Goal: Task Accomplishment & Management: Use online tool/utility

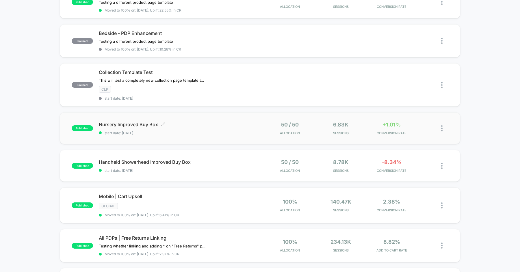
scroll to position [247, 0]
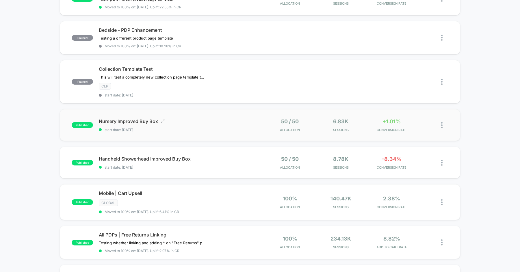
click at [187, 119] on span "Nursery Improved Buy Box Click to edit experience details" at bounding box center [179, 121] width 161 height 6
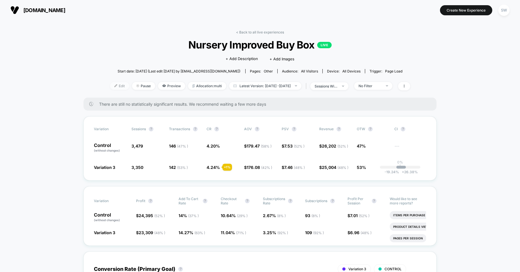
click at [114, 86] on img at bounding box center [115, 85] width 3 height 3
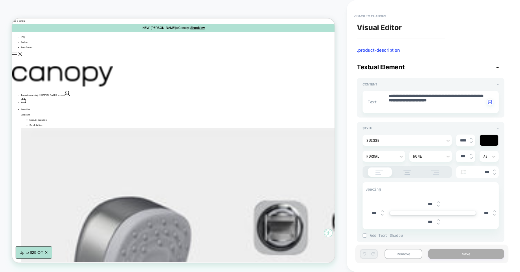
type textarea "*"
click at [370, 16] on button "< Back to changes" at bounding box center [370, 16] width 38 height 9
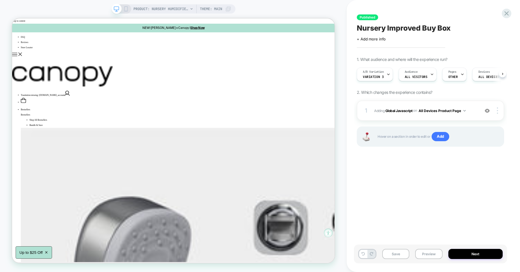
scroll to position [0, 0]
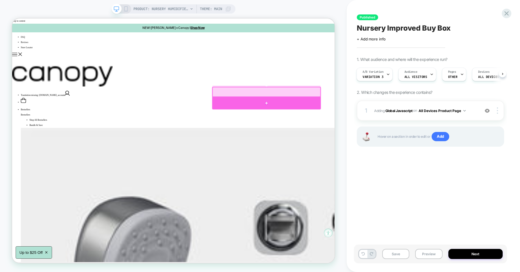
click at [341, 128] on div at bounding box center [351, 131] width 145 height 16
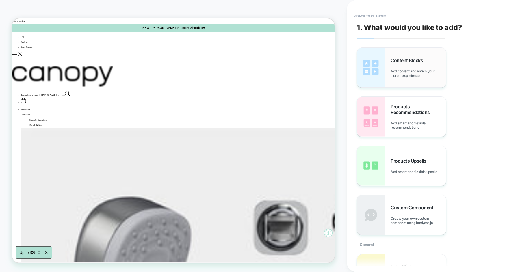
scroll to position [0, 0]
click at [400, 60] on span "Content Blocks" at bounding box center [408, 60] width 35 height 6
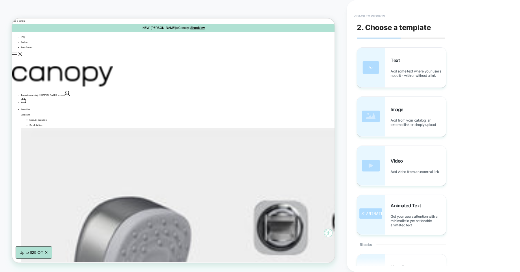
click at [376, 15] on button "< Back to widgets" at bounding box center [369, 16] width 37 height 9
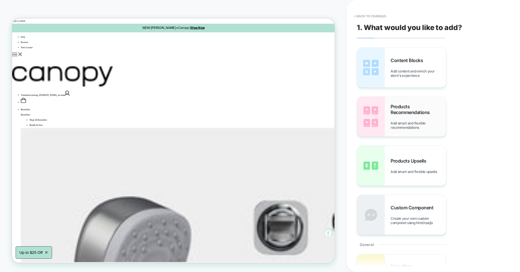
click at [397, 120] on div "Products Recommendations Add smart and flexible recommendations" at bounding box center [418, 117] width 55 height 26
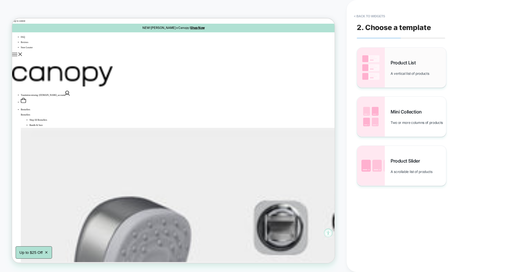
click at [402, 68] on div "Product List A vertical list of products" at bounding box center [418, 68] width 55 height 16
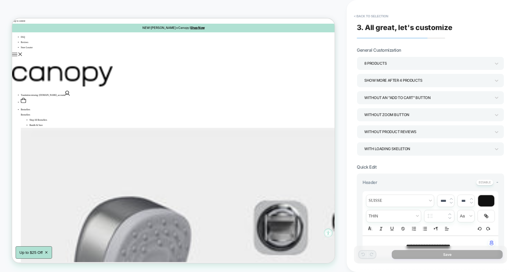
scroll to position [22, 0]
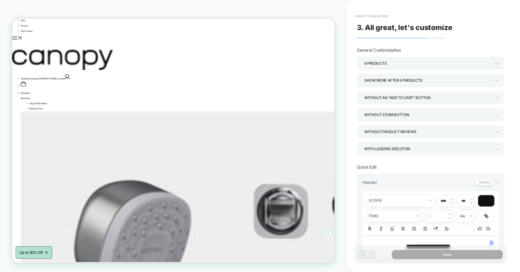
click at [379, 13] on button "< Back to selection" at bounding box center [371, 16] width 40 height 9
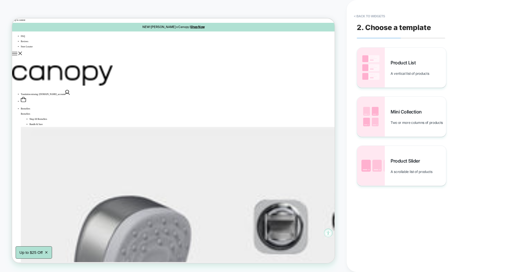
scroll to position [0, 0]
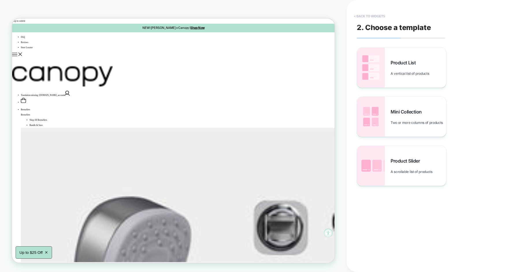
click at [369, 16] on button "< Back to widgets" at bounding box center [369, 16] width 37 height 9
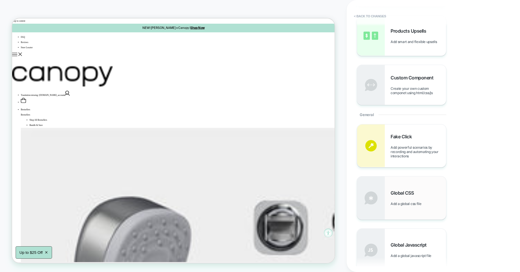
scroll to position [96, 0]
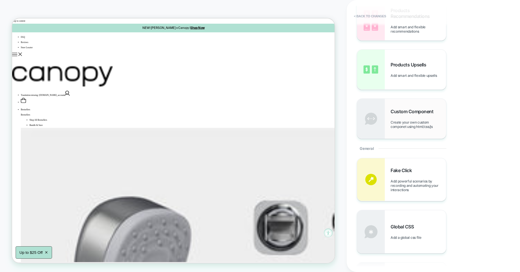
click at [397, 114] on span "Custom Component" at bounding box center [414, 112] width 46 height 6
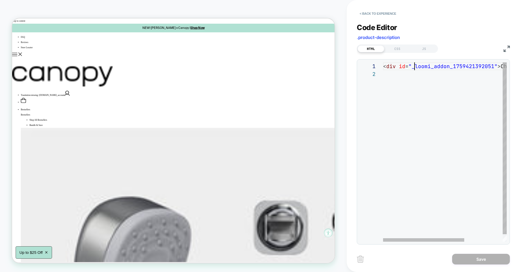
scroll to position [0, 31]
click at [415, 66] on div "< div id = "_loomi_addon_1759421392051" > Change Me! </ div >" at bounding box center [474, 155] width 182 height 187
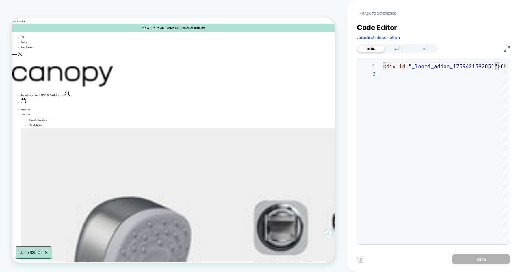
click at [392, 47] on div "CSS" at bounding box center [397, 48] width 27 height 7
click at [418, 47] on div "JS" at bounding box center [424, 48] width 27 height 7
click at [377, 51] on div "HTML" at bounding box center [371, 48] width 27 height 7
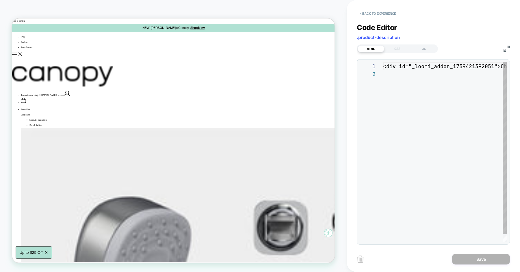
scroll to position [8, 0]
click at [395, 81] on div "<div id="_loomi_addon_1759421392051">Change Me!</d iv>" at bounding box center [474, 155] width 182 height 187
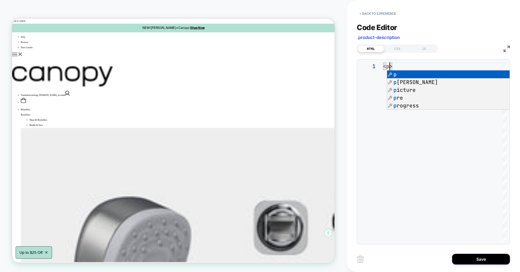
scroll to position [0, 6]
type textarea "**********"
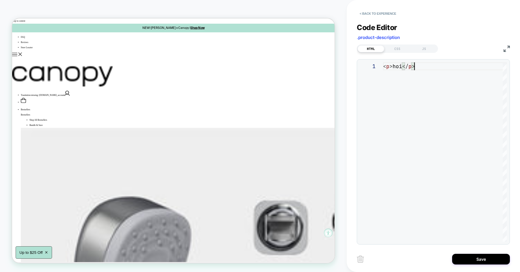
scroll to position [0, 31]
click at [409, 65] on div "< p > hoi </ p >" at bounding box center [445, 151] width 124 height 179
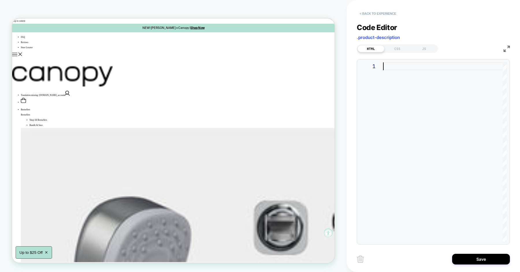
click at [370, 13] on button "< Back to experience" at bounding box center [378, 13] width 42 height 9
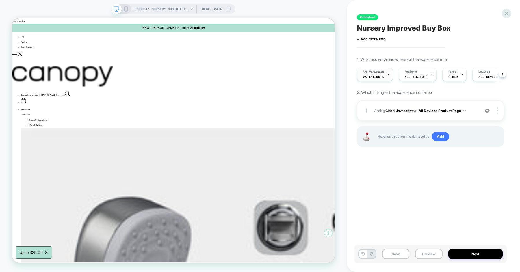
click at [369, 71] on span "A/B Variation" at bounding box center [373, 72] width 21 height 4
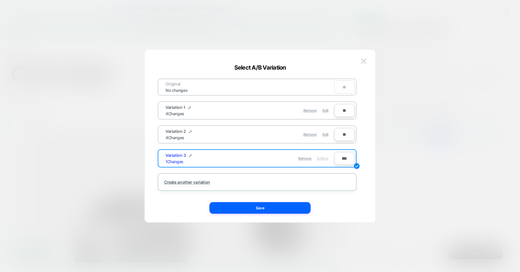
click at [332, 71] on div "Select A/B Variation" at bounding box center [260, 67] width 231 height 7
click at [324, 133] on span "Edit" at bounding box center [325, 134] width 6 height 4
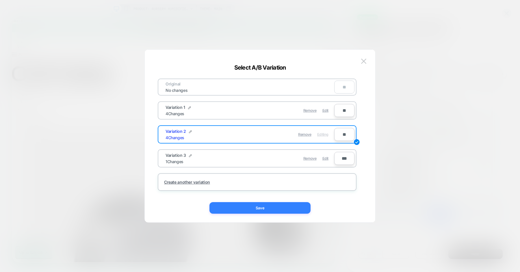
click at [279, 206] on button "Save" at bounding box center [259, 208] width 101 height 12
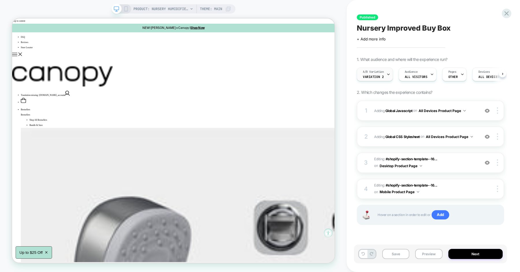
click at [383, 75] on div "A/B Variation Variation 2" at bounding box center [373, 74] width 33 height 13
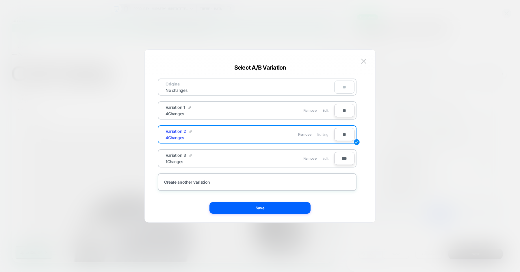
click at [325, 155] on div "Edit" at bounding box center [325, 158] width 6 height 11
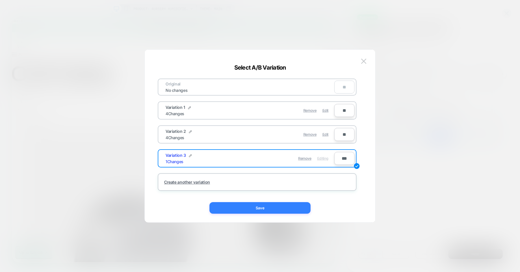
click at [270, 209] on button "Save" at bounding box center [259, 208] width 101 height 12
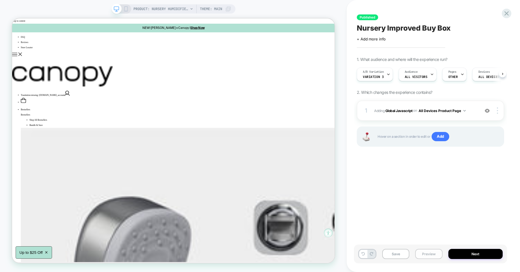
click at [428, 251] on button "Preview" at bounding box center [428, 254] width 27 height 10
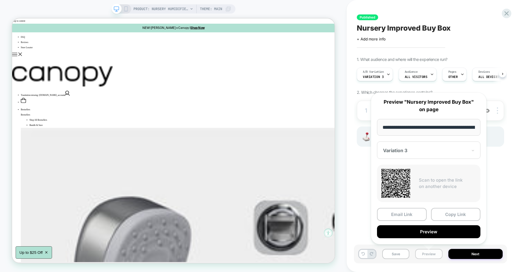
scroll to position [0, 78]
click at [429, 151] on div at bounding box center [425, 151] width 84 height 6
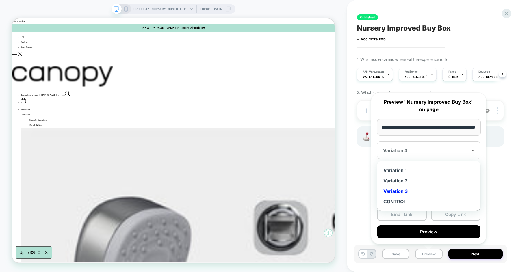
scroll to position [0, 0]
click at [402, 170] on div "Variation 1" at bounding box center [429, 170] width 98 height 10
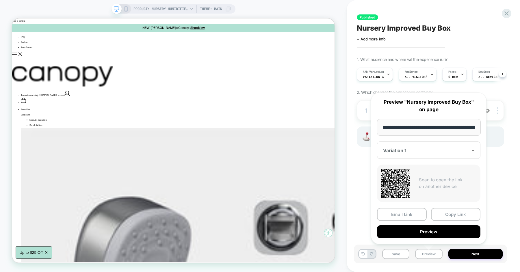
click at [415, 152] on div at bounding box center [425, 151] width 84 height 6
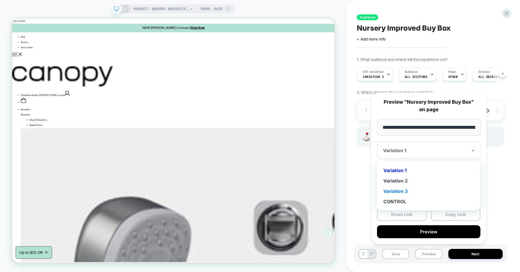
click at [407, 189] on div "Variation 3" at bounding box center [429, 191] width 98 height 10
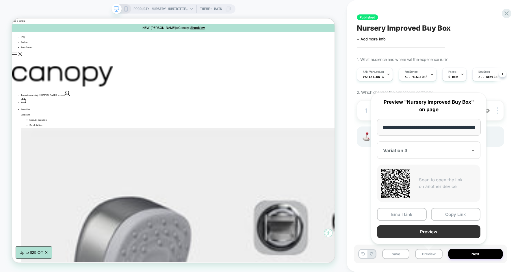
click at [434, 231] on button "Preview" at bounding box center [428, 231] width 103 height 13
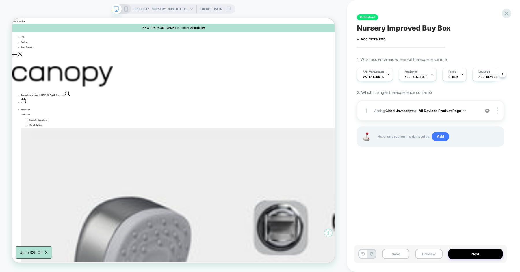
click at [389, 179] on div "Published Nursery Improved Buy Box Click to edit experience details + Add more …" at bounding box center [430, 136] width 153 height 261
click at [407, 73] on div "Pages OTHER" at bounding box center [403, 74] width 21 height 13
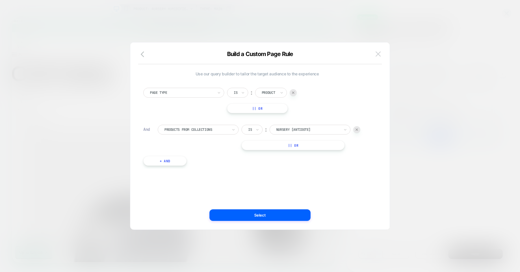
click at [378, 54] on img at bounding box center [378, 53] width 5 height 5
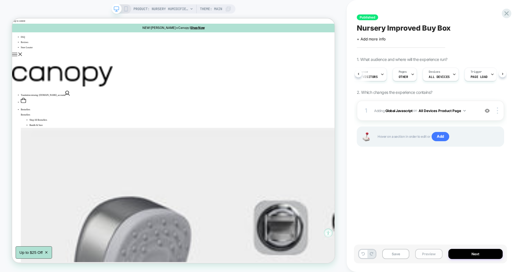
click at [421, 253] on button "Preview" at bounding box center [428, 254] width 27 height 10
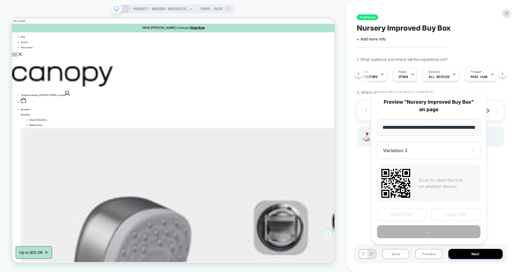
scroll to position [0, 78]
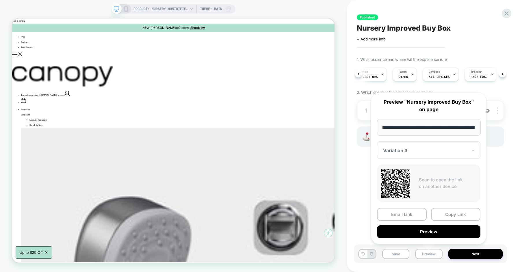
click at [350, 177] on div "Published Nursery Improved Buy Box Click to edit experience details + Add more …" at bounding box center [433, 136] width 173 height 272
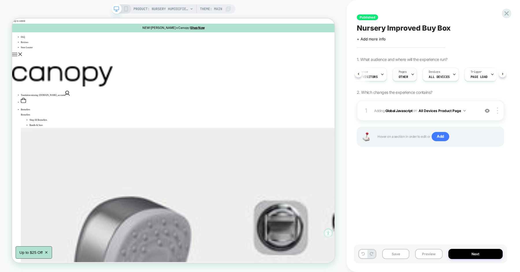
click at [403, 72] on span "Pages" at bounding box center [403, 72] width 8 height 4
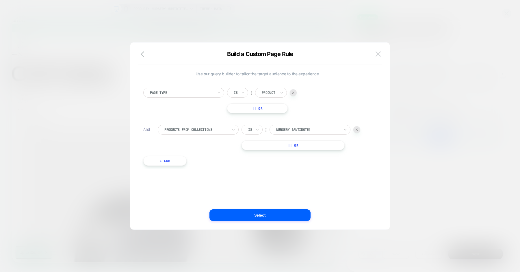
click at [381, 52] on button at bounding box center [378, 54] width 9 height 9
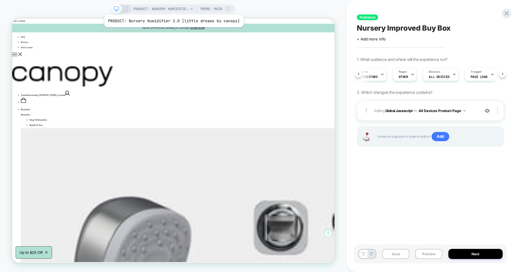
click at [172, 8] on span "PRODUCT: Nursery Humidifier 2.0 [little dreams by canopy]" at bounding box center [160, 8] width 55 height 9
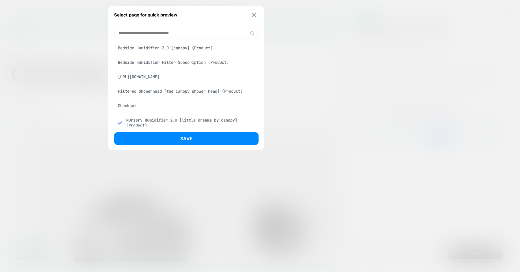
click at [253, 12] on button at bounding box center [253, 14] width 7 height 5
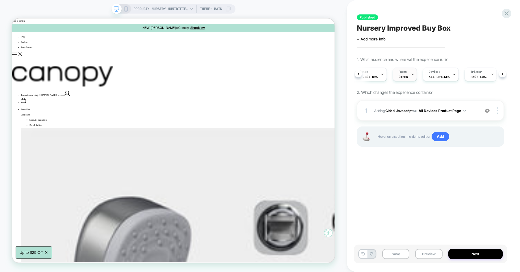
click at [411, 80] on div at bounding box center [413, 74] width 4 height 13
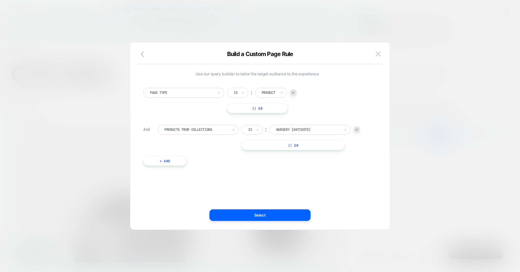
click at [380, 47] on div "Build a Custom Page Rule Use our query builder to tailor the target audience to…" at bounding box center [260, 136] width 260 height 188
click at [377, 52] on img at bounding box center [378, 53] width 5 height 5
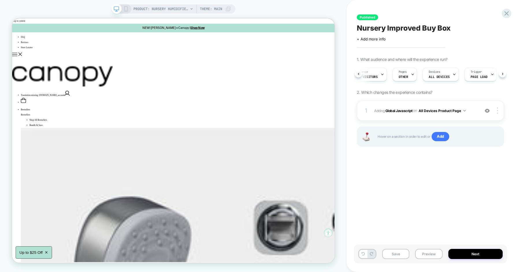
click at [420, 179] on div "Published Nursery Improved Buy Box Click to edit experience details + Add more …" at bounding box center [430, 136] width 153 height 261
click at [488, 109] on img at bounding box center [487, 110] width 5 height 5
click at [488, 111] on img at bounding box center [487, 110] width 5 height 5
click at [471, 114] on span "Adding Global Javascript on All Devices Product Page" at bounding box center [425, 110] width 103 height 7
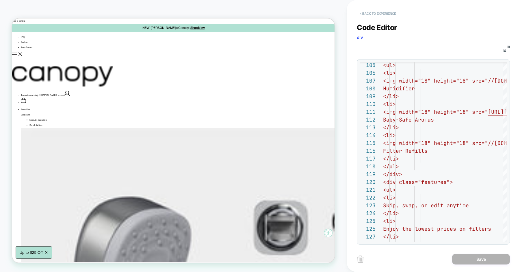
click at [381, 11] on button "< Back to experience" at bounding box center [378, 13] width 42 height 9
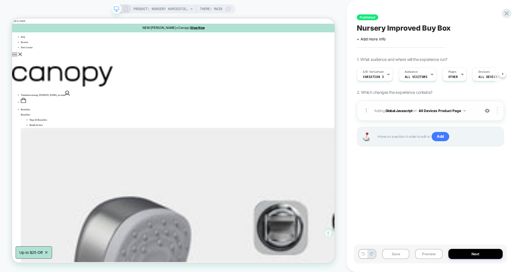
scroll to position [0, 0]
click at [475, 111] on span "Adding Global Javascript on All Devices Product Page" at bounding box center [425, 110] width 103 height 7
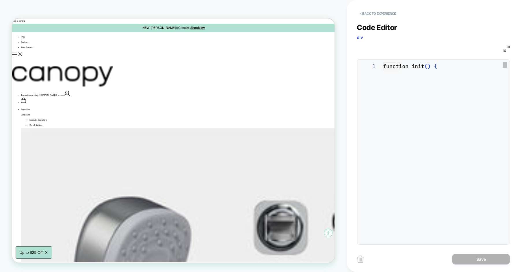
scroll to position [78, 0]
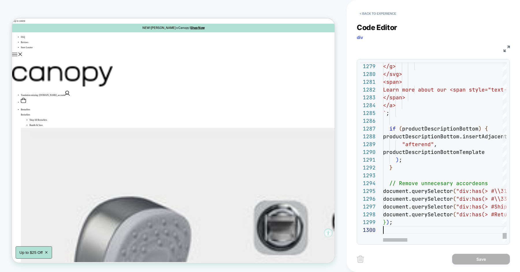
scroll to position [70, 0]
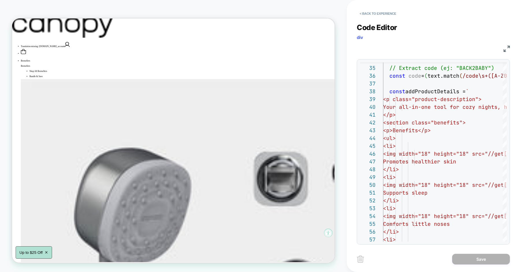
scroll to position [64, 0]
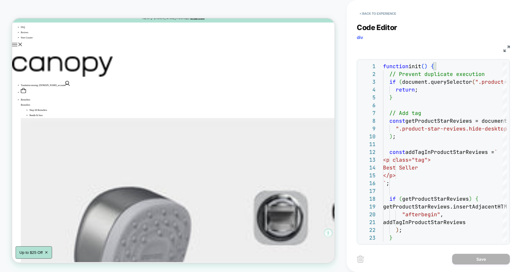
scroll to position [0, 0]
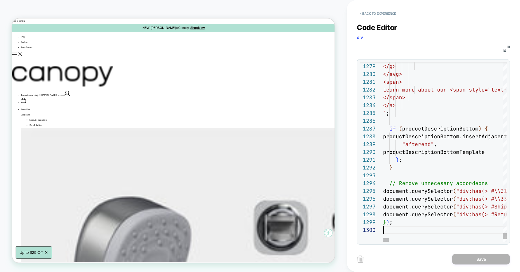
scroll to position [0, 0]
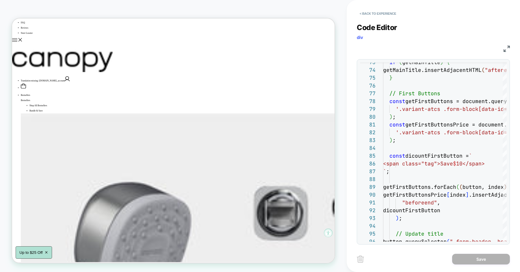
scroll to position [21, 0]
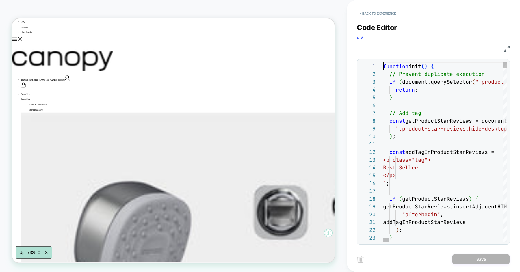
scroll to position [0, 0]
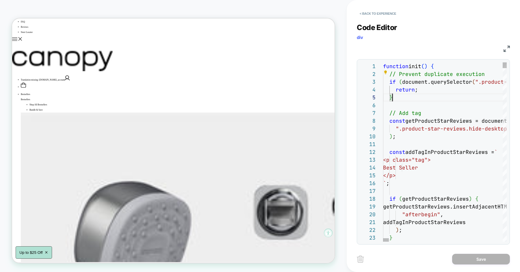
scroll to position [31, 9]
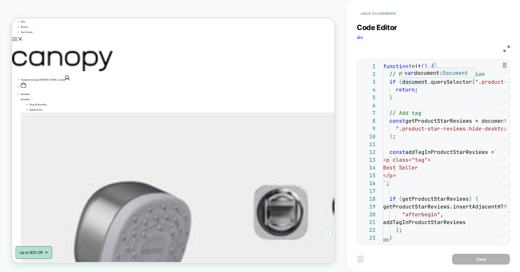
type textarea "**********"
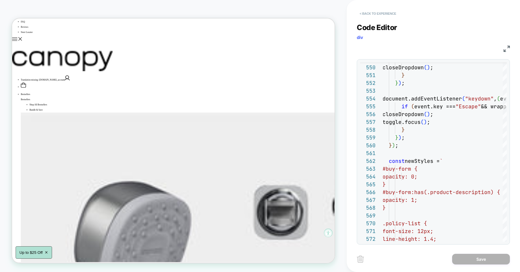
click at [386, 12] on button "< Back to experience" at bounding box center [378, 13] width 42 height 9
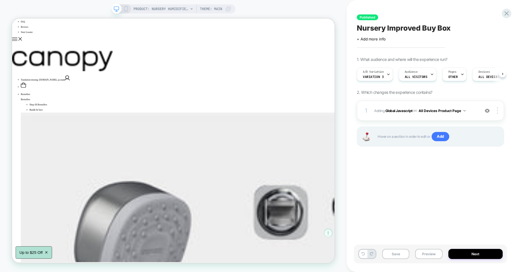
scroll to position [0, 0]
click at [379, 168] on div "Published Nursery Improved Buy Box Click to edit experience details + Add more …" at bounding box center [430, 136] width 153 height 261
click at [460, 111] on button "All Devices Product Page" at bounding box center [442, 110] width 47 height 7
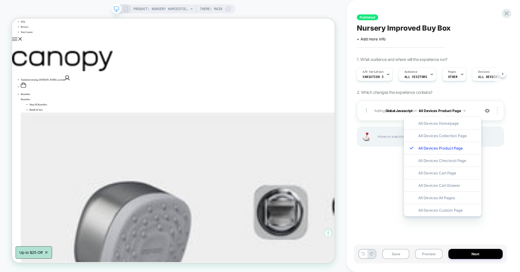
click at [387, 176] on div "Published Nursery Improved Buy Box Click to edit experience details + Add more …" at bounding box center [430, 136] width 153 height 261
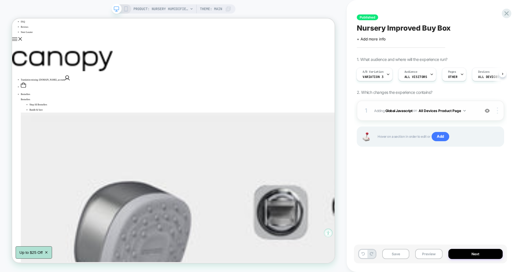
click at [499, 112] on div at bounding box center [498, 110] width 11 height 6
click at [497, 110] on img at bounding box center [497, 110] width 1 height 6
click at [497, 109] on img at bounding box center [497, 110] width 1 height 6
click at [406, 169] on div "Published Nursery Improved Buy Box Click to edit experience details + Add more …" at bounding box center [430, 136] width 153 height 261
click at [352, 70] on div "Published Nursery Improved Buy Box Click to edit experience details + Add more …" at bounding box center [433, 136] width 173 height 272
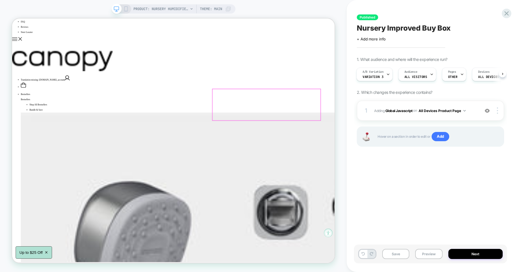
scroll to position [10, 0]
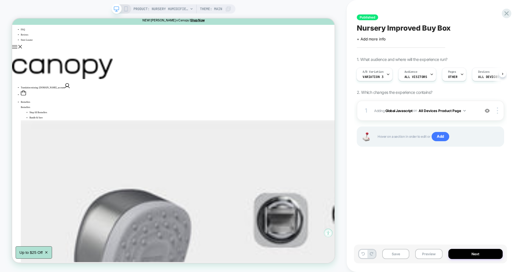
click at [364, 54] on div "Published Nursery Improved Buy Box Click to edit experience details + Add more …" at bounding box center [430, 136] width 153 height 261
